Goal: Navigation & Orientation: Find specific page/section

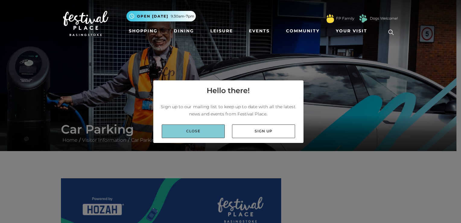
click at [202, 132] on link "Close" at bounding box center [193, 131] width 63 height 14
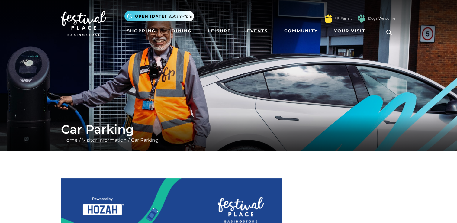
click at [107, 140] on link "Visitor Information" at bounding box center [104, 140] width 47 height 6
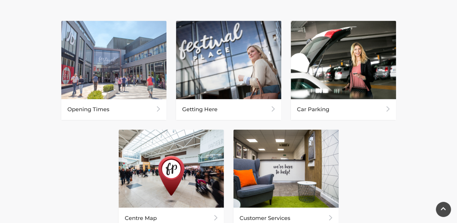
scroll to position [282, 0]
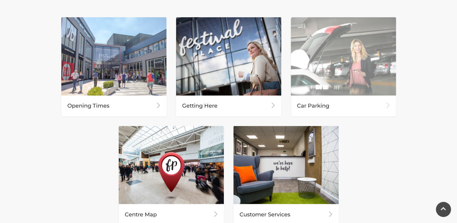
click at [315, 106] on div "Car Parking" at bounding box center [343, 105] width 105 height 21
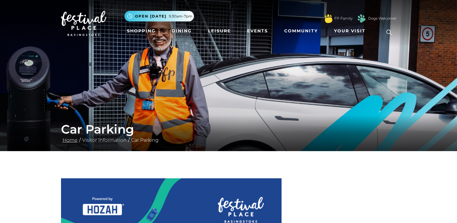
click at [72, 138] on link "Home" at bounding box center [70, 140] width 18 height 6
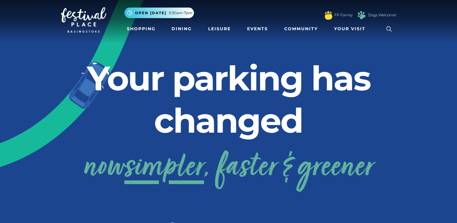
scroll to position [4, 0]
